Goal: Information Seeking & Learning: Learn about a topic

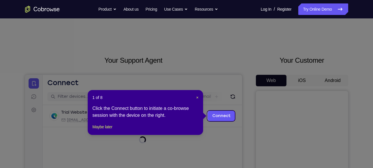
click at [197, 94] on div "1 of 8 × Click the Connect button to initiate a co-browse session with the devi…" at bounding box center [145, 112] width 115 height 45
click at [197, 96] on span "×" at bounding box center [197, 97] width 2 height 5
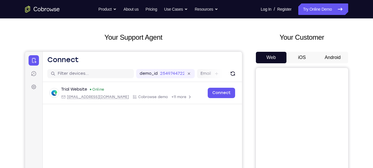
scroll to position [52, 0]
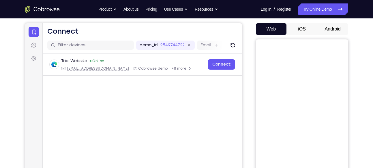
click at [328, 24] on button "Android" at bounding box center [332, 29] width 31 height 12
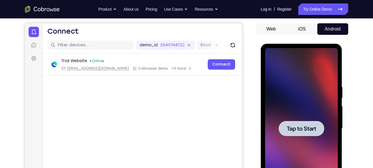
scroll to position [0, 0]
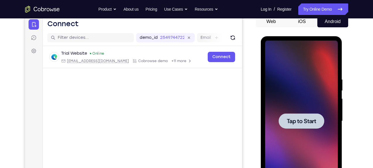
click at [306, 94] on div at bounding box center [301, 121] width 73 height 161
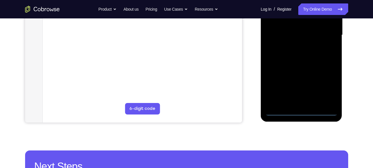
scroll to position [151, 0]
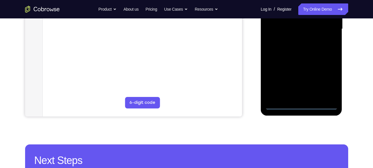
click at [300, 105] on div at bounding box center [301, 28] width 73 height 161
click at [328, 76] on div at bounding box center [301, 28] width 73 height 161
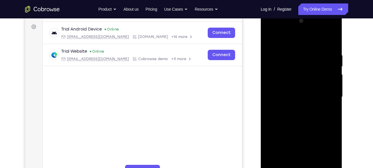
scroll to position [79, 0]
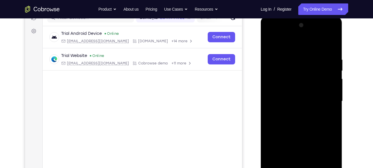
click at [270, 34] on div at bounding box center [301, 101] width 73 height 161
click at [323, 97] on div at bounding box center [301, 101] width 73 height 161
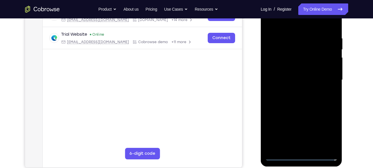
scroll to position [101, 0]
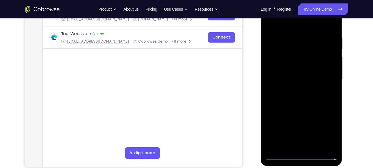
click at [306, 148] on div at bounding box center [301, 79] width 73 height 161
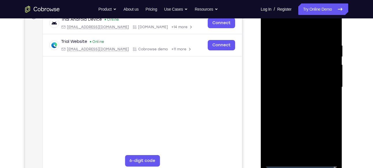
scroll to position [93, 0]
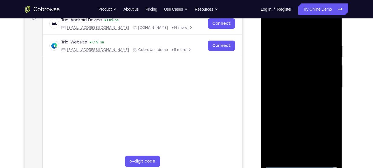
click at [290, 82] on div at bounding box center [301, 87] width 73 height 161
click at [281, 79] on div at bounding box center [301, 87] width 73 height 161
click at [287, 86] on div at bounding box center [301, 87] width 73 height 161
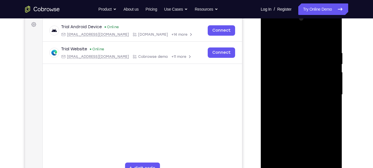
scroll to position [85, 0]
click at [334, 46] on div at bounding box center [301, 94] width 73 height 161
drag, startPoint x: 315, startPoint y: 113, endPoint x: 315, endPoint y: 106, distance: 6.6
click at [315, 106] on div at bounding box center [301, 94] width 73 height 161
drag, startPoint x: 313, startPoint y: 105, endPoint x: 306, endPoint y: 129, distance: 25.5
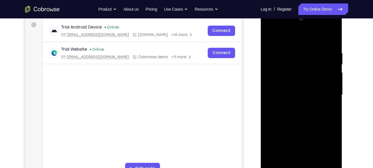
click at [306, 129] on div at bounding box center [301, 94] width 73 height 161
click at [294, 49] on div at bounding box center [301, 94] width 73 height 161
click at [328, 69] on div at bounding box center [301, 94] width 73 height 161
click at [267, 80] on div at bounding box center [301, 94] width 73 height 161
click at [328, 75] on div at bounding box center [301, 94] width 73 height 161
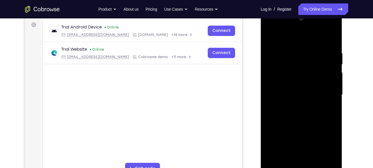
scroll to position [84, 0]
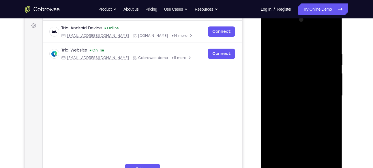
click at [314, 37] on div at bounding box center [301, 95] width 73 height 161
click at [323, 84] on div at bounding box center [301, 95] width 73 height 161
click at [281, 37] on div at bounding box center [301, 95] width 73 height 161
drag, startPoint x: 324, startPoint y: 70, endPoint x: 324, endPoint y: 52, distance: 17.9
click at [324, 52] on div at bounding box center [301, 95] width 73 height 161
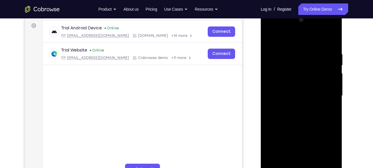
drag, startPoint x: 328, startPoint y: 53, endPoint x: 323, endPoint y: 96, distance: 43.0
click at [323, 96] on div at bounding box center [301, 95] width 73 height 161
drag, startPoint x: 315, startPoint y: 135, endPoint x: 314, endPoint y: 64, distance: 70.9
click at [314, 64] on div at bounding box center [301, 95] width 73 height 161
click at [271, 37] on div at bounding box center [301, 95] width 73 height 161
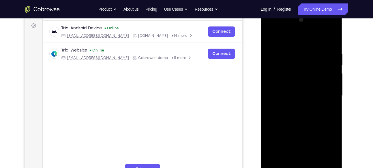
click at [329, 84] on div at bounding box center [301, 95] width 73 height 161
click at [332, 93] on div at bounding box center [301, 95] width 73 height 161
click at [331, 90] on div at bounding box center [301, 95] width 73 height 161
click at [330, 68] on div at bounding box center [301, 95] width 73 height 161
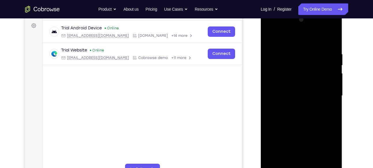
click at [332, 40] on div at bounding box center [301, 95] width 73 height 161
click at [332, 38] on div at bounding box center [301, 95] width 73 height 161
click at [271, 37] on div at bounding box center [301, 95] width 73 height 161
drag, startPoint x: 313, startPoint y: 106, endPoint x: 309, endPoint y: 39, distance: 67.0
click at [309, 39] on div at bounding box center [301, 95] width 73 height 161
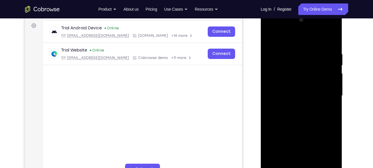
drag, startPoint x: 316, startPoint y: 128, endPoint x: 315, endPoint y: 86, distance: 42.7
click at [315, 86] on div at bounding box center [301, 95] width 73 height 161
drag, startPoint x: 303, startPoint y: 126, endPoint x: 309, endPoint y: 42, distance: 84.4
click at [309, 42] on div at bounding box center [301, 95] width 73 height 161
drag, startPoint x: 317, startPoint y: 131, endPoint x: 315, endPoint y: 43, distance: 87.4
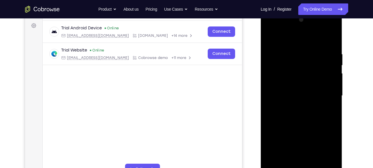
click at [315, 43] on div at bounding box center [301, 95] width 73 height 161
drag, startPoint x: 318, startPoint y: 126, endPoint x: 318, endPoint y: 46, distance: 79.6
click at [318, 46] on div at bounding box center [301, 95] width 73 height 161
drag, startPoint x: 321, startPoint y: 52, endPoint x: 314, endPoint y: 91, distance: 39.4
click at [314, 91] on div at bounding box center [301, 95] width 73 height 161
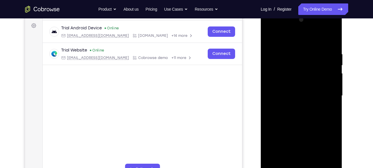
drag, startPoint x: 324, startPoint y: 84, endPoint x: 320, endPoint y: 104, distance: 19.6
click at [320, 104] on div at bounding box center [301, 95] width 73 height 161
drag, startPoint x: 313, startPoint y: 92, endPoint x: 311, endPoint y: 108, distance: 15.4
click at [311, 108] on div at bounding box center [301, 95] width 73 height 161
drag, startPoint x: 308, startPoint y: 133, endPoint x: 312, endPoint y: 81, distance: 52.0
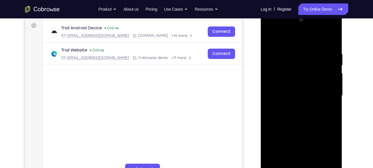
click at [312, 81] on div at bounding box center [301, 95] width 73 height 161
drag, startPoint x: 314, startPoint y: 115, endPoint x: 316, endPoint y: 42, distance: 72.4
click at [316, 42] on div at bounding box center [301, 95] width 73 height 161
drag, startPoint x: 324, startPoint y: 61, endPoint x: 327, endPoint y: 83, distance: 22.9
click at [327, 83] on div at bounding box center [301, 95] width 73 height 161
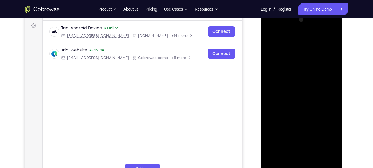
drag, startPoint x: 318, startPoint y: 113, endPoint x: 312, endPoint y: 36, distance: 77.8
click at [312, 36] on div at bounding box center [301, 95] width 73 height 161
drag, startPoint x: 312, startPoint y: 125, endPoint x: 311, endPoint y: 67, distance: 57.1
click at [311, 67] on div at bounding box center [301, 95] width 73 height 161
drag, startPoint x: 316, startPoint y: 111, endPoint x: 309, endPoint y: 48, distance: 62.9
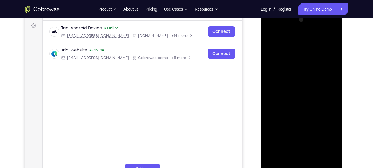
click at [309, 48] on div at bounding box center [301, 95] width 73 height 161
drag, startPoint x: 313, startPoint y: 118, endPoint x: 313, endPoint y: 37, distance: 81.0
click at [313, 37] on div at bounding box center [301, 95] width 73 height 161
drag, startPoint x: 320, startPoint y: 121, endPoint x: 318, endPoint y: 57, distance: 64.1
click at [318, 57] on div at bounding box center [301, 95] width 73 height 161
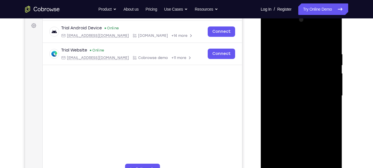
drag, startPoint x: 313, startPoint y: 122, endPoint x: 314, endPoint y: 41, distance: 81.6
click at [314, 41] on div at bounding box center [301, 95] width 73 height 161
drag, startPoint x: 318, startPoint y: 134, endPoint x: 319, endPoint y: 75, distance: 59.1
click at [319, 75] on div at bounding box center [301, 95] width 73 height 161
drag, startPoint x: 330, startPoint y: 90, endPoint x: 330, endPoint y: 107, distance: 17.3
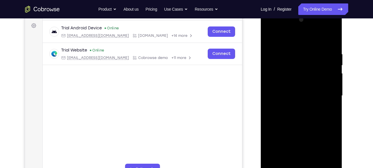
click at [330, 107] on div at bounding box center [301, 95] width 73 height 161
drag, startPoint x: 306, startPoint y: 111, endPoint x: 310, endPoint y: 26, distance: 84.9
click at [310, 26] on div at bounding box center [301, 95] width 73 height 161
drag, startPoint x: 320, startPoint y: 129, endPoint x: 319, endPoint y: 81, distance: 47.3
click at [319, 81] on div at bounding box center [301, 95] width 73 height 161
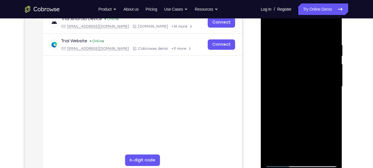
scroll to position [95, 0]
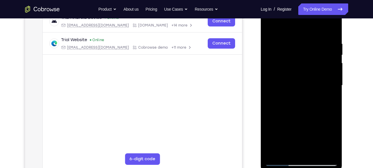
click at [334, 67] on div at bounding box center [301, 85] width 73 height 161
click at [270, 65] on div at bounding box center [301, 85] width 73 height 161
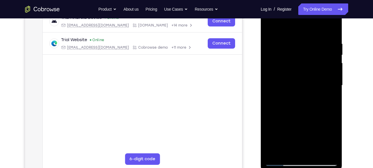
click at [334, 64] on div at bounding box center [301, 85] width 73 height 161
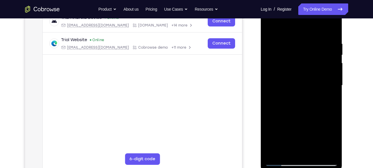
click at [334, 64] on div at bounding box center [301, 85] width 73 height 161
drag, startPoint x: 312, startPoint y: 99, endPoint x: 319, endPoint y: 26, distance: 73.3
click at [319, 26] on div at bounding box center [301, 85] width 73 height 161
drag, startPoint x: 318, startPoint y: 120, endPoint x: 318, endPoint y: 20, distance: 100.1
click at [318, 20] on div at bounding box center [301, 85] width 73 height 161
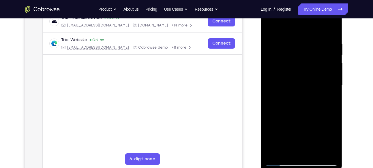
drag, startPoint x: 319, startPoint y: 66, endPoint x: 312, endPoint y: 125, distance: 59.9
click at [312, 125] on div at bounding box center [301, 85] width 73 height 161
drag, startPoint x: 323, startPoint y: 74, endPoint x: 310, endPoint y: 108, distance: 37.0
click at [310, 108] on div at bounding box center [301, 85] width 73 height 161
drag, startPoint x: 308, startPoint y: 51, endPoint x: 296, endPoint y: 88, distance: 38.8
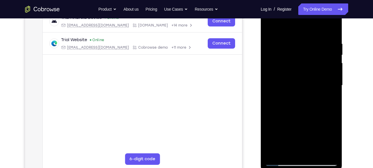
click at [296, 88] on div at bounding box center [301, 85] width 73 height 161
drag, startPoint x: 296, startPoint y: 119, endPoint x: 311, endPoint y: 57, distance: 63.2
click at [311, 57] on div at bounding box center [301, 85] width 73 height 161
drag, startPoint x: 311, startPoint y: 90, endPoint x: 313, endPoint y: 40, distance: 49.3
click at [313, 40] on div at bounding box center [301, 85] width 73 height 161
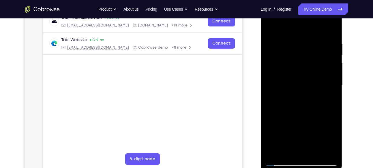
drag, startPoint x: 309, startPoint y: 93, endPoint x: 313, endPoint y: 23, distance: 70.5
click at [313, 23] on div at bounding box center [301, 85] width 73 height 161
drag, startPoint x: 312, startPoint y: 143, endPoint x: 316, endPoint y: 72, distance: 71.3
click at [316, 72] on div at bounding box center [301, 85] width 73 height 161
drag, startPoint x: 307, startPoint y: 123, endPoint x: 314, endPoint y: 67, distance: 56.6
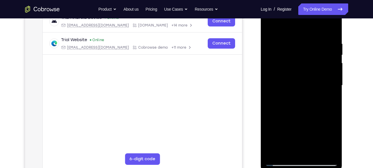
click at [314, 67] on div at bounding box center [301, 85] width 73 height 161
drag, startPoint x: 319, startPoint y: 101, endPoint x: 312, endPoint y: 134, distance: 33.4
click at [312, 134] on div at bounding box center [301, 85] width 73 height 161
drag, startPoint x: 323, startPoint y: 61, endPoint x: 319, endPoint y: 83, distance: 22.3
click at [319, 83] on div at bounding box center [301, 85] width 73 height 161
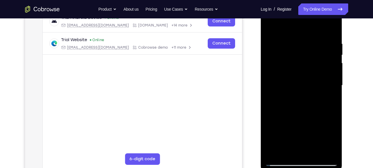
drag, startPoint x: 326, startPoint y: 45, endPoint x: 323, endPoint y: 57, distance: 11.8
click at [323, 57] on div at bounding box center [301, 85] width 73 height 161
drag, startPoint x: 322, startPoint y: 64, endPoint x: 318, endPoint y: 78, distance: 14.5
click at [318, 78] on div at bounding box center [301, 85] width 73 height 161
drag, startPoint x: 296, startPoint y: 112, endPoint x: 310, endPoint y: 41, distance: 72.6
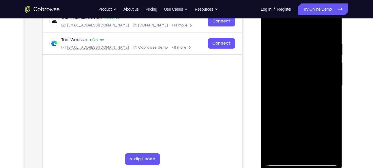
click at [310, 41] on div at bounding box center [301, 85] width 73 height 161
drag, startPoint x: 311, startPoint y: 114, endPoint x: 315, endPoint y: 54, distance: 60.1
click at [315, 54] on div at bounding box center [301, 85] width 73 height 161
drag, startPoint x: 314, startPoint y: 93, endPoint x: 314, endPoint y: 68, distance: 24.8
click at [314, 68] on div at bounding box center [301, 85] width 73 height 161
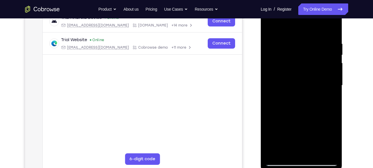
drag, startPoint x: 330, startPoint y: 48, endPoint x: 327, endPoint y: 75, distance: 27.3
click at [327, 75] on div at bounding box center [301, 85] width 73 height 161
drag, startPoint x: 327, startPoint y: 75, endPoint x: 325, endPoint y: 83, distance: 8.3
click at [325, 83] on div at bounding box center [301, 85] width 73 height 161
drag, startPoint x: 316, startPoint y: 114, endPoint x: 316, endPoint y: 23, distance: 91.4
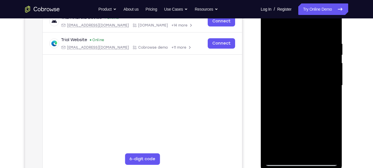
click at [316, 23] on div at bounding box center [301, 85] width 73 height 161
drag, startPoint x: 321, startPoint y: 98, endPoint x: 324, endPoint y: 69, distance: 29.6
click at [324, 69] on div at bounding box center [301, 85] width 73 height 161
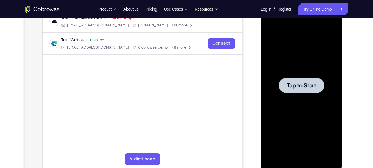
click at [186, 76] on div "Trial Android Device 7 minutes ago [EMAIL_ADDRESS][DOMAIN_NAME] [DOMAIN_NAME] +…" at bounding box center [141, 46] width 199 height 72
click at [298, 97] on div at bounding box center [301, 85] width 73 height 161
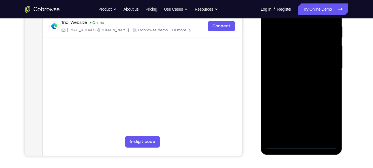
scroll to position [113, 0]
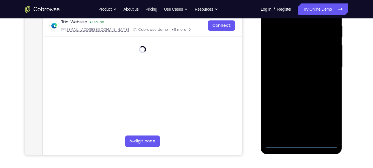
click at [301, 141] on div at bounding box center [301, 67] width 73 height 161
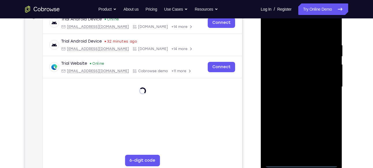
scroll to position [90, 0]
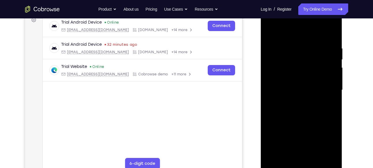
click at [300, 164] on div at bounding box center [301, 90] width 73 height 161
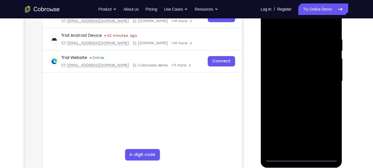
scroll to position [99, 0]
click at [300, 156] on div at bounding box center [301, 80] width 73 height 161
click at [331, 132] on div at bounding box center [301, 80] width 73 height 161
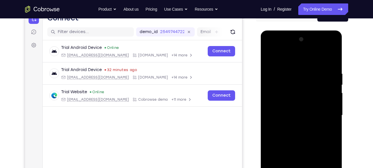
scroll to position [65, 0]
click at [270, 50] on div at bounding box center [301, 115] width 73 height 161
click at [324, 111] on div at bounding box center [301, 115] width 73 height 161
click at [297, 127] on div at bounding box center [301, 115] width 73 height 161
click at [289, 110] on div at bounding box center [301, 115] width 73 height 161
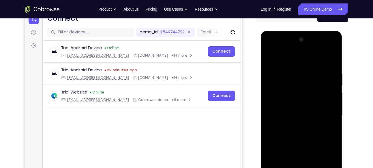
click at [269, 46] on div at bounding box center [301, 115] width 73 height 161
click at [326, 114] on div at bounding box center [301, 115] width 73 height 161
click at [301, 46] on div at bounding box center [301, 115] width 73 height 161
click at [282, 104] on div at bounding box center [301, 115] width 73 height 161
drag, startPoint x: 306, startPoint y: 117, endPoint x: 303, endPoint y: 92, distance: 25.6
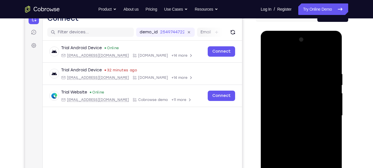
click at [303, 92] on div at bounding box center [301, 115] width 73 height 161
drag, startPoint x: 309, startPoint y: 140, endPoint x: 308, endPoint y: 60, distance: 79.6
click at [308, 60] on div at bounding box center [301, 115] width 73 height 161
drag, startPoint x: 315, startPoint y: 140, endPoint x: 310, endPoint y: 54, distance: 85.8
click at [310, 54] on div at bounding box center [301, 115] width 73 height 161
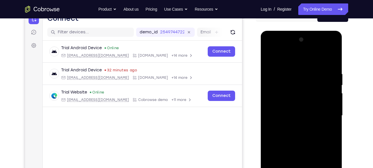
drag, startPoint x: 309, startPoint y: 130, endPoint x: 311, endPoint y: 44, distance: 86.8
click at [311, 44] on div at bounding box center [301, 115] width 73 height 161
drag, startPoint x: 312, startPoint y: 94, endPoint x: 308, endPoint y: 151, distance: 57.3
click at [308, 151] on div at bounding box center [301, 115] width 73 height 161
drag, startPoint x: 316, startPoint y: 67, endPoint x: 312, endPoint y: 112, distance: 45.8
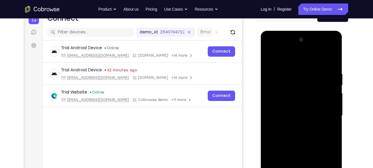
click at [312, 112] on div at bounding box center [301, 115] width 73 height 161
click at [302, 89] on div at bounding box center [301, 115] width 73 height 161
click at [274, 77] on div at bounding box center [301, 115] width 73 height 161
drag, startPoint x: 313, startPoint y: 135, endPoint x: 307, endPoint y: 80, distance: 54.8
click at [307, 80] on div at bounding box center [301, 115] width 73 height 161
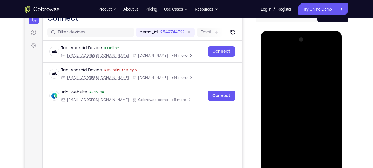
drag, startPoint x: 308, startPoint y: 143, endPoint x: 313, endPoint y: 62, distance: 80.9
click at [313, 62] on div at bounding box center [301, 115] width 73 height 161
drag, startPoint x: 315, startPoint y: 142, endPoint x: 314, endPoint y: 105, distance: 37.2
click at [314, 105] on div at bounding box center [301, 115] width 73 height 161
click at [297, 89] on div at bounding box center [301, 115] width 73 height 161
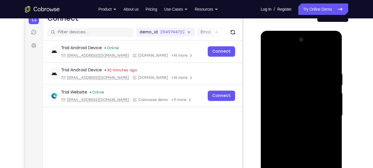
click at [300, 99] on div at bounding box center [301, 115] width 73 height 161
click at [271, 116] on div at bounding box center [301, 115] width 73 height 161
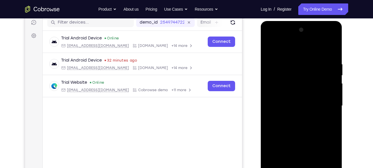
scroll to position [75, 0]
click at [285, 100] on div at bounding box center [301, 105] width 73 height 161
click at [272, 107] on div at bounding box center [301, 105] width 73 height 161
click at [275, 107] on div at bounding box center [301, 105] width 73 height 161
click at [277, 106] on div at bounding box center [301, 105] width 73 height 161
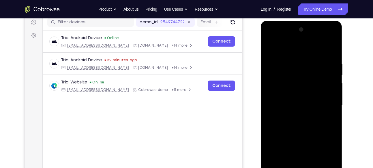
click at [281, 107] on div at bounding box center [301, 105] width 73 height 161
drag, startPoint x: 300, startPoint y: 89, endPoint x: 297, endPoint y: 74, distance: 15.3
click at [297, 74] on div at bounding box center [301, 105] width 73 height 161
click at [283, 93] on div at bounding box center [301, 105] width 73 height 161
click at [298, 81] on div at bounding box center [301, 105] width 73 height 161
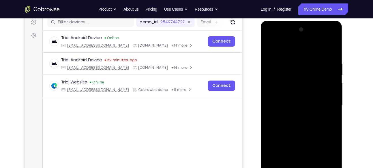
click at [300, 92] on div at bounding box center [301, 105] width 73 height 161
click at [315, 85] on div at bounding box center [301, 105] width 73 height 161
click at [311, 94] on div at bounding box center [301, 105] width 73 height 161
click at [318, 93] on div at bounding box center [301, 105] width 73 height 161
click at [313, 87] on div at bounding box center [301, 105] width 73 height 161
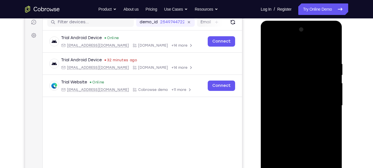
click at [325, 92] on div at bounding box center [301, 105] width 73 height 161
drag, startPoint x: 314, startPoint y: 86, endPoint x: 309, endPoint y: 53, distance: 34.2
click at [309, 53] on div at bounding box center [301, 105] width 73 height 161
drag, startPoint x: 310, startPoint y: 122, endPoint x: 299, endPoint y: 50, distance: 72.3
click at [299, 50] on div at bounding box center [301, 105] width 73 height 161
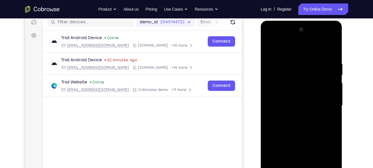
drag, startPoint x: 302, startPoint y: 112, endPoint x: 305, endPoint y: 66, distance: 46.3
click at [305, 66] on div at bounding box center [301, 105] width 73 height 161
drag, startPoint x: 309, startPoint y: 107, endPoint x: 307, endPoint y: 64, distance: 43.0
click at [307, 64] on div at bounding box center [301, 105] width 73 height 161
drag, startPoint x: 308, startPoint y: 127, endPoint x: 305, endPoint y: 73, distance: 54.3
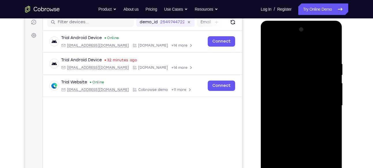
click at [305, 73] on div at bounding box center [301, 105] width 73 height 161
drag, startPoint x: 302, startPoint y: 120, endPoint x: 303, endPoint y: 92, distance: 28.0
click at [303, 92] on div at bounding box center [301, 105] width 73 height 161
drag, startPoint x: 306, startPoint y: 127, endPoint x: 306, endPoint y: 109, distance: 18.7
click at [306, 109] on div at bounding box center [301, 105] width 73 height 161
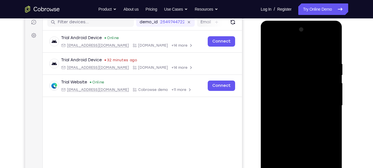
drag, startPoint x: 307, startPoint y: 136, endPoint x: 308, endPoint y: 116, distance: 19.3
click at [308, 116] on div at bounding box center [301, 105] width 73 height 161
drag, startPoint x: 301, startPoint y: 123, endPoint x: 304, endPoint y: 70, distance: 52.5
click at [304, 70] on div at bounding box center [301, 105] width 73 height 161
drag, startPoint x: 310, startPoint y: 123, endPoint x: 306, endPoint y: 71, distance: 51.8
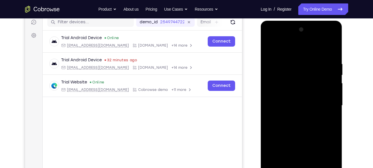
click at [306, 71] on div at bounding box center [301, 105] width 73 height 161
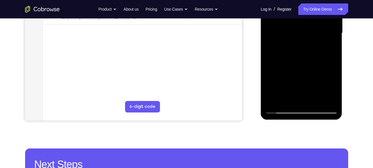
scroll to position [146, 0]
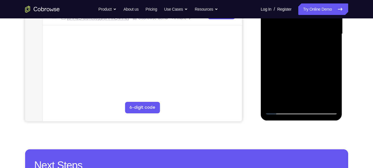
drag, startPoint x: 311, startPoint y: 89, endPoint x: 308, endPoint y: 52, distance: 37.7
click at [308, 52] on div at bounding box center [301, 33] width 73 height 161
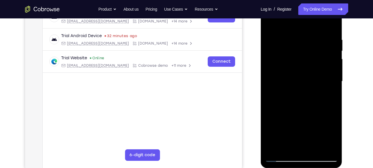
scroll to position [95, 0]
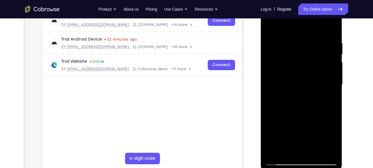
drag, startPoint x: 303, startPoint y: 52, endPoint x: 302, endPoint y: 122, distance: 70.1
click at [302, 122] on div at bounding box center [301, 84] width 73 height 161
drag, startPoint x: 301, startPoint y: 89, endPoint x: 300, endPoint y: 46, distance: 43.3
click at [300, 46] on div at bounding box center [301, 84] width 73 height 161
click at [304, 76] on div at bounding box center [301, 84] width 73 height 161
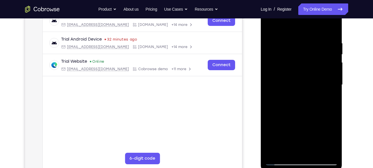
click at [301, 72] on div at bounding box center [301, 84] width 73 height 161
click at [283, 84] on div at bounding box center [301, 84] width 73 height 161
click at [293, 86] on div at bounding box center [301, 84] width 73 height 161
click at [300, 84] on div at bounding box center [301, 84] width 73 height 161
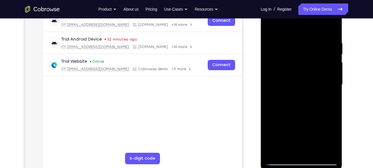
click at [308, 84] on div at bounding box center [301, 84] width 73 height 161
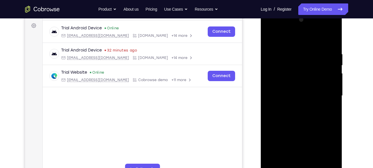
scroll to position [84, 0]
drag, startPoint x: 270, startPoint y: 28, endPoint x: 519, endPoint y: 35, distance: 249.8
click at [270, 28] on div at bounding box center [301, 96] width 73 height 161
